Goal: Find specific page/section: Find specific page/section

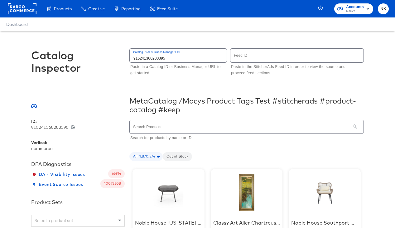
click at [185, 128] on input "text" at bounding box center [240, 126] width 221 height 13
type input "PSLF Test Options"
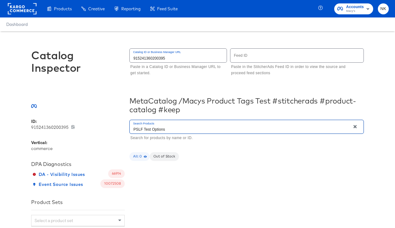
drag, startPoint x: 185, startPoint y: 128, endPoint x: 128, endPoint y: 128, distance: 57.4
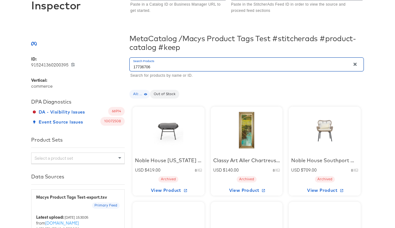
scroll to position [75, 0]
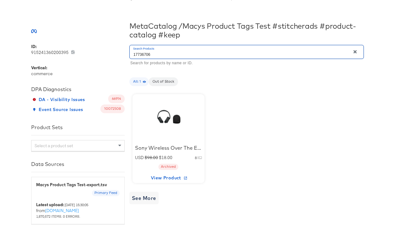
type input "17736706"
click at [167, 120] on div at bounding box center [168, 117] width 53 height 39
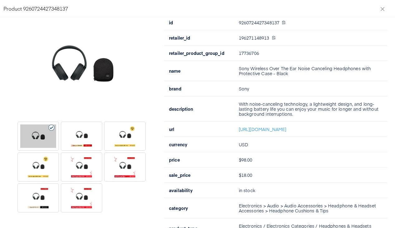
scroll to position [56, 0]
